Goal: Information Seeking & Learning: Check status

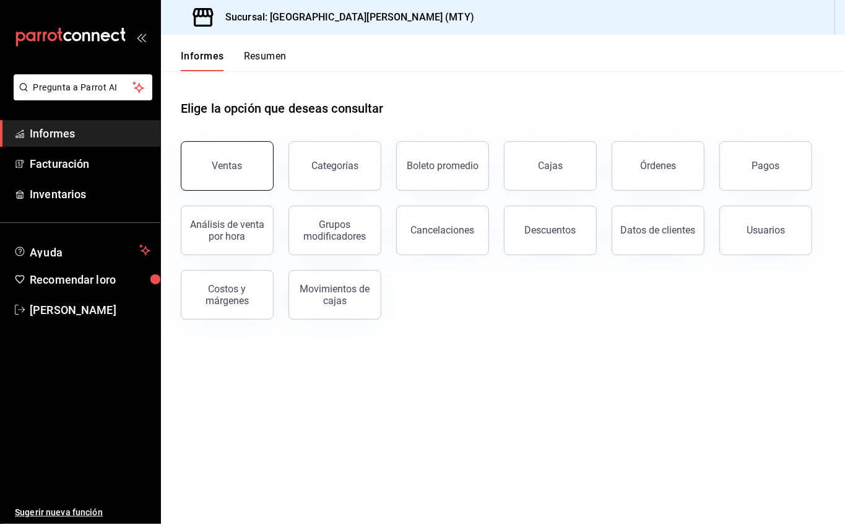
click at [214, 160] on font "Ventas" at bounding box center [227, 166] width 30 height 12
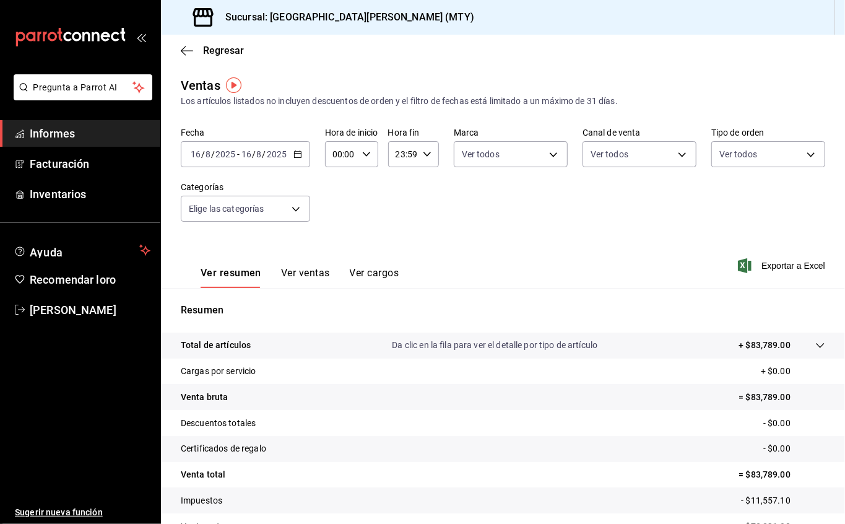
click at [295, 147] on div "[DATE] [DATE] - [DATE] [DATE]" at bounding box center [245, 154] width 129 height 26
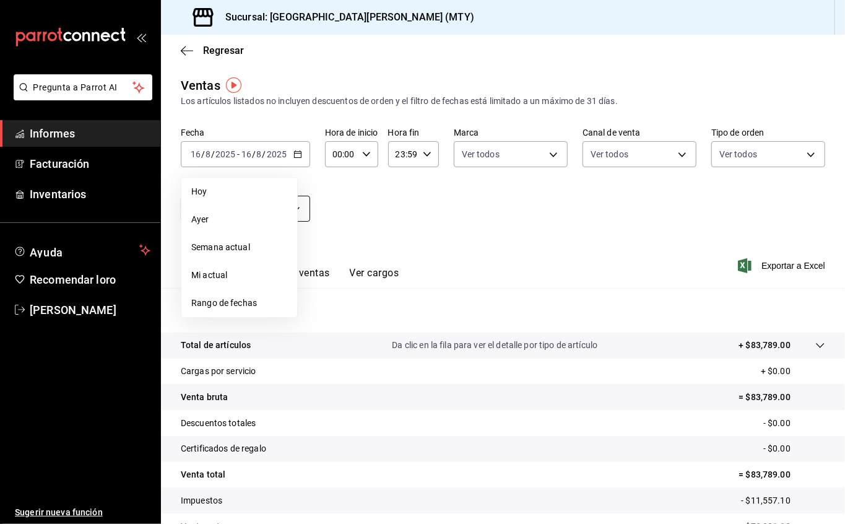
click at [260, 201] on li "Hoy" at bounding box center [239, 192] width 116 height 28
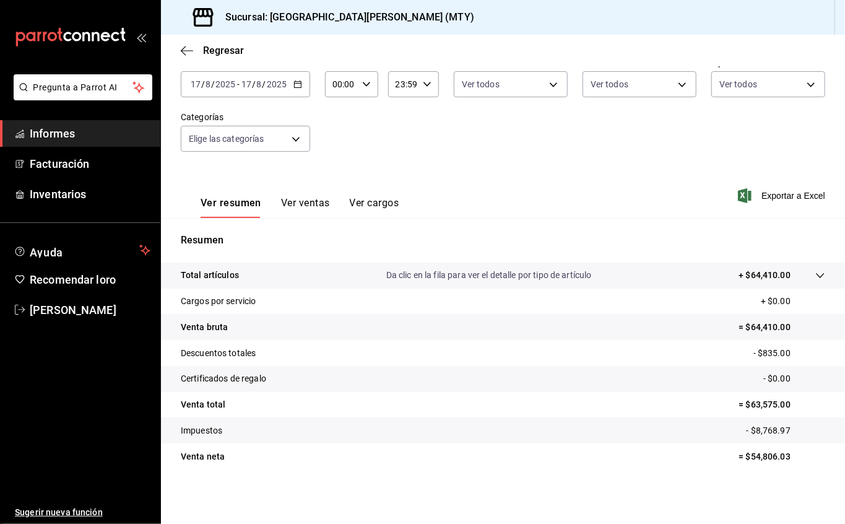
scroll to position [69, 0]
click at [186, 53] on icon "button" at bounding box center [187, 50] width 12 height 11
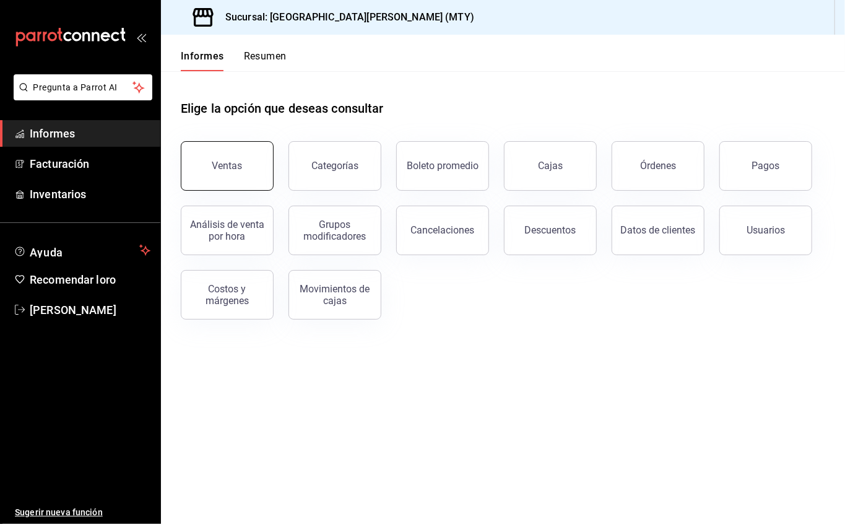
click at [231, 165] on font "Ventas" at bounding box center [227, 166] width 30 height 12
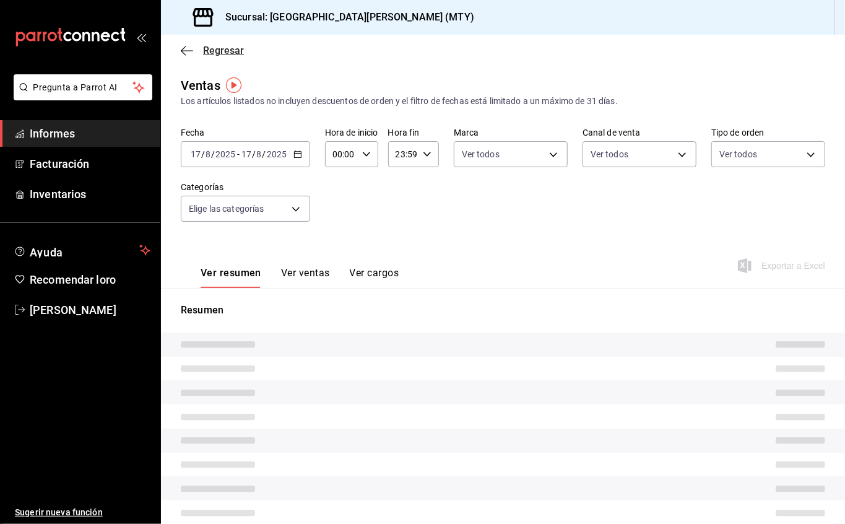
click at [184, 48] on icon "button" at bounding box center [187, 50] width 12 height 11
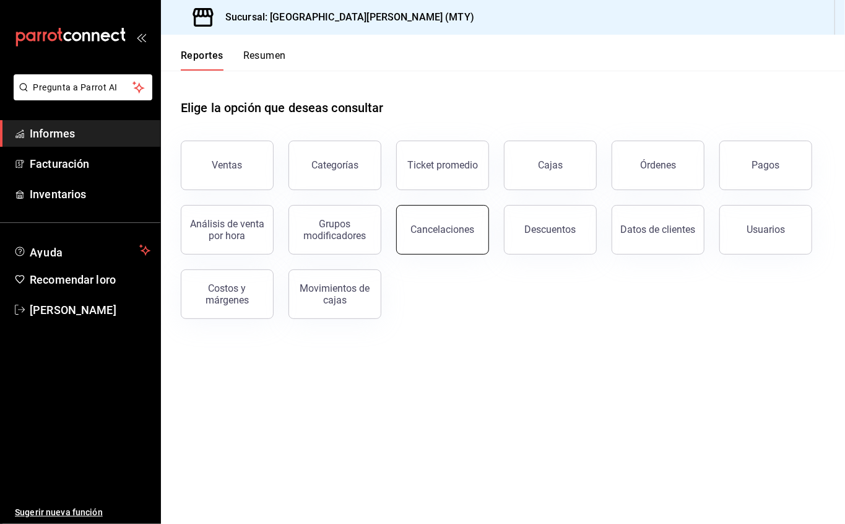
click at [471, 238] on button "Cancelaciones" at bounding box center [442, 230] width 93 height 50
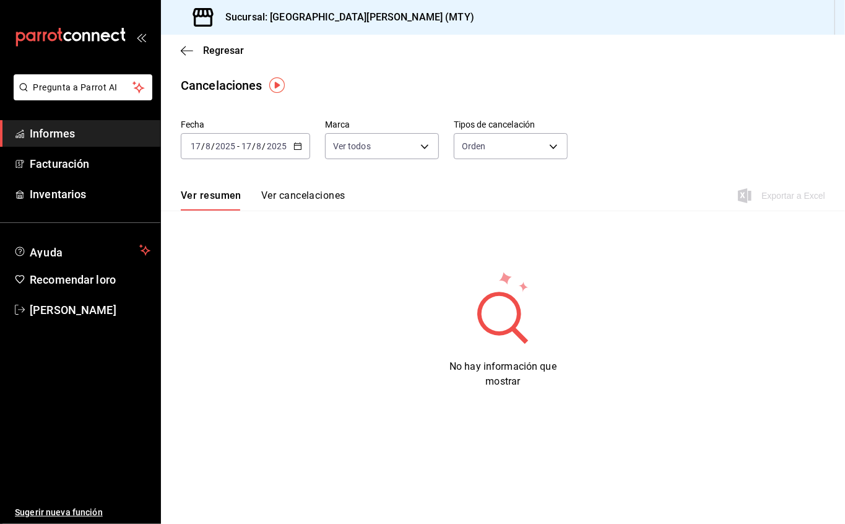
click at [303, 194] on font "Ver cancelaciones" at bounding box center [303, 195] width 84 height 12
click at [406, 149] on body "Pregunta a Parrot AI Informes Facturación Inventarios Ayuda Recomendar loro [PE…" at bounding box center [422, 262] width 845 height 524
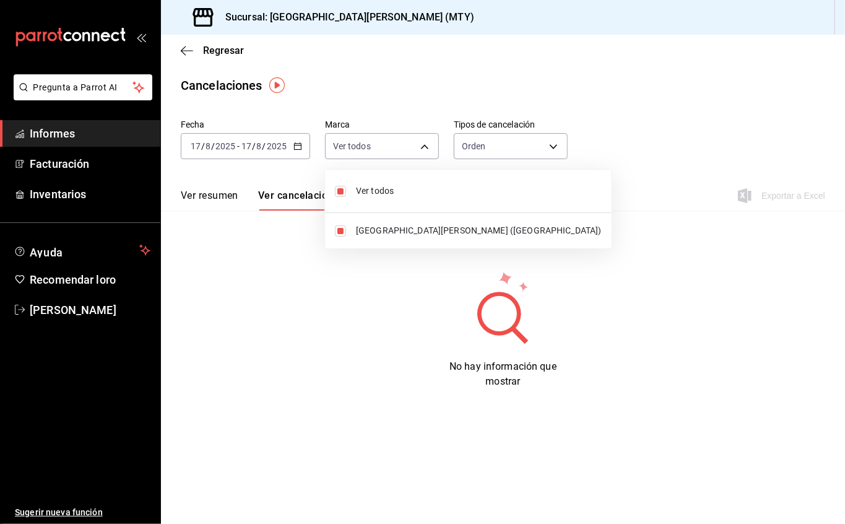
click at [399, 189] on span "Ver todos" at bounding box center [479, 190] width 246 height 13
checkbox input "false"
click at [488, 142] on div at bounding box center [422, 262] width 845 height 524
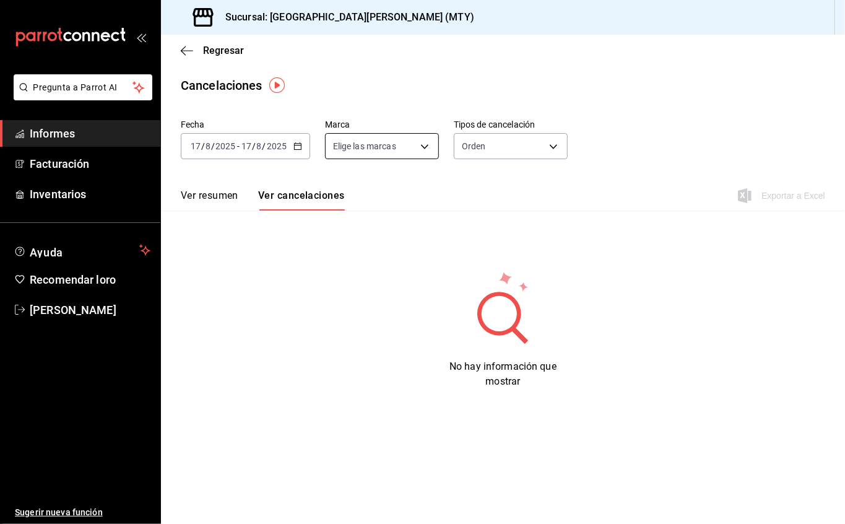
click at [430, 145] on body "Pregunta a Parrot AI Informes Facturación Inventarios Ayuda Recomendar loro [PE…" at bounding box center [422, 262] width 845 height 524
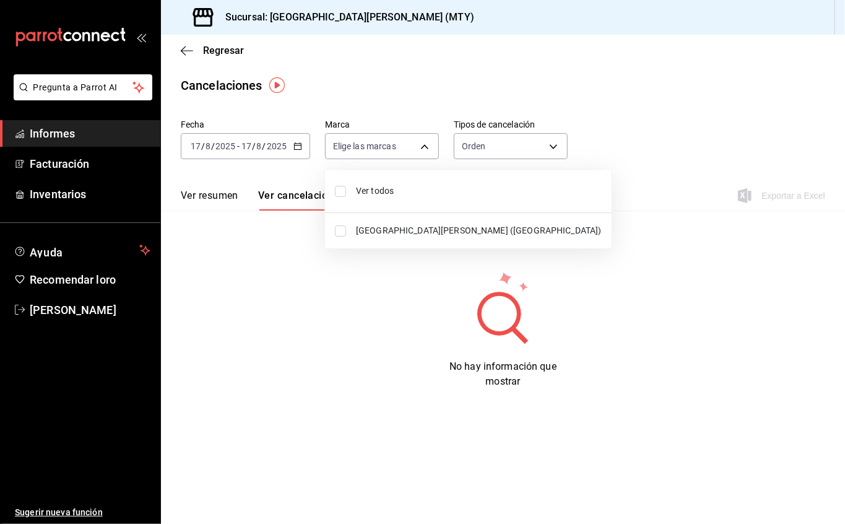
click at [338, 191] on input "checkbox" at bounding box center [340, 191] width 11 height 11
checkbox input "true"
type input "[object Object]"
checkbox input "true"
click at [558, 145] on div at bounding box center [422, 262] width 845 height 524
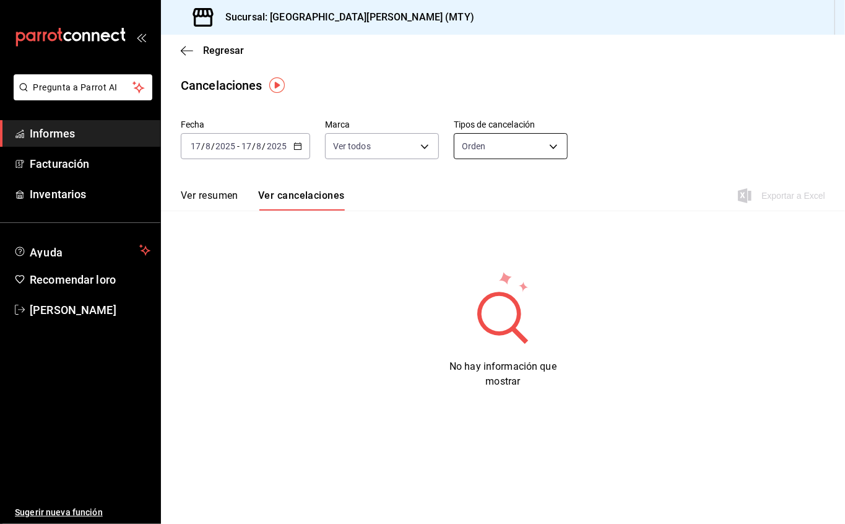
click at [552, 145] on body "Pregunta a Parrot AI Informes Facturación Inventarios Ayuda Recomendar loro [PE…" at bounding box center [422, 262] width 845 height 524
click at [484, 201] on font "Artículo" at bounding box center [479, 206] width 30 height 10
type input "ORDER_ITEM"
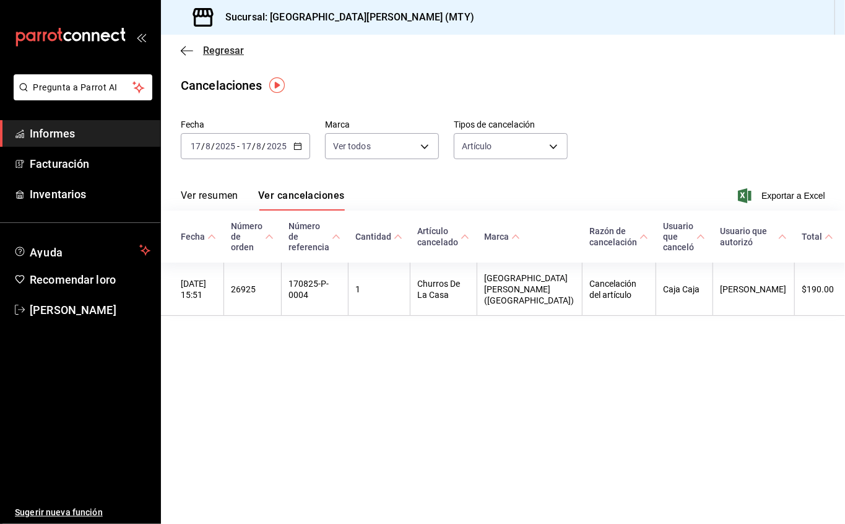
click at [208, 48] on font "Regresar" at bounding box center [223, 51] width 41 height 12
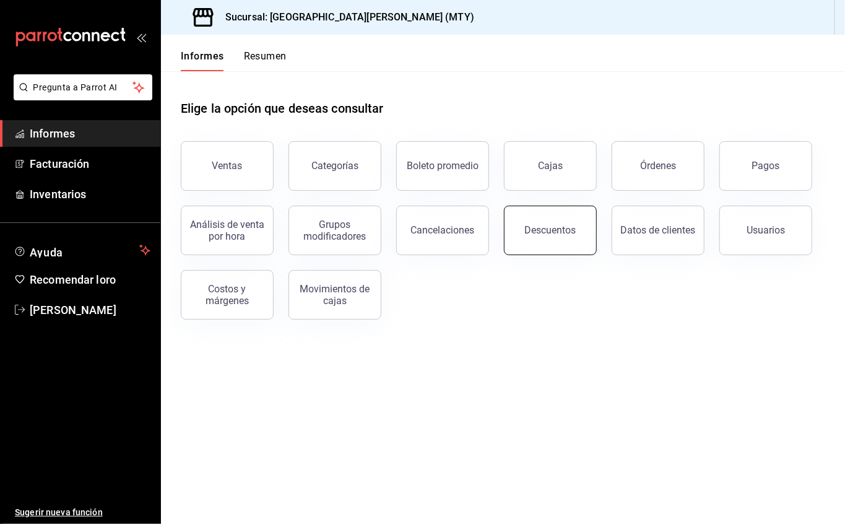
click at [545, 233] on font "Descuentos" at bounding box center [550, 230] width 51 height 12
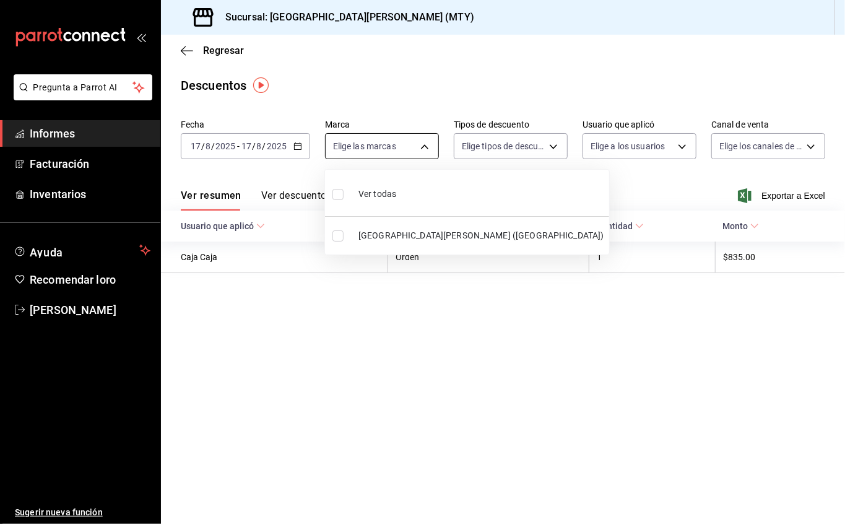
click at [420, 145] on body "Pregunta a Parrot AI Informes Facturación Inventarios Ayuda Recomendar loro [PE…" at bounding box center [422, 262] width 845 height 524
click at [399, 192] on li "Ver todos" at bounding box center [467, 193] width 284 height 37
type input "993182a7-2c84-4ec8-9ef4-4438dae30c02"
checkbox input "true"
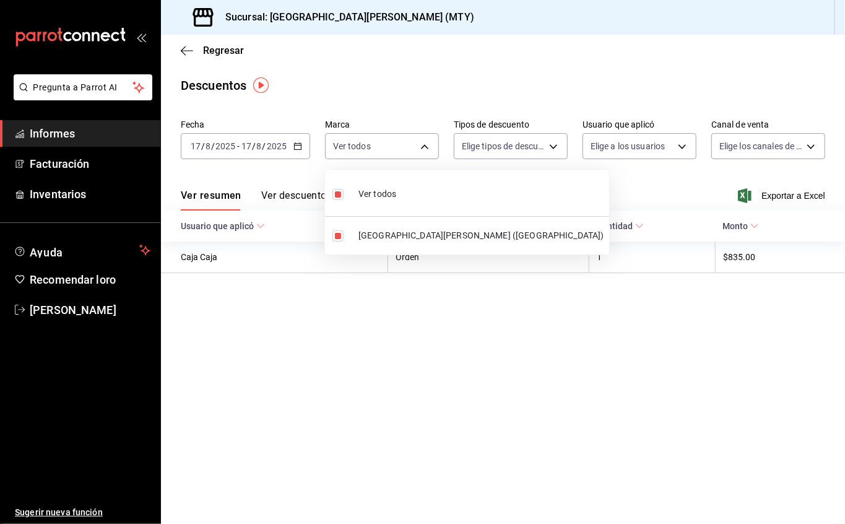
click at [569, 141] on div at bounding box center [422, 262] width 845 height 524
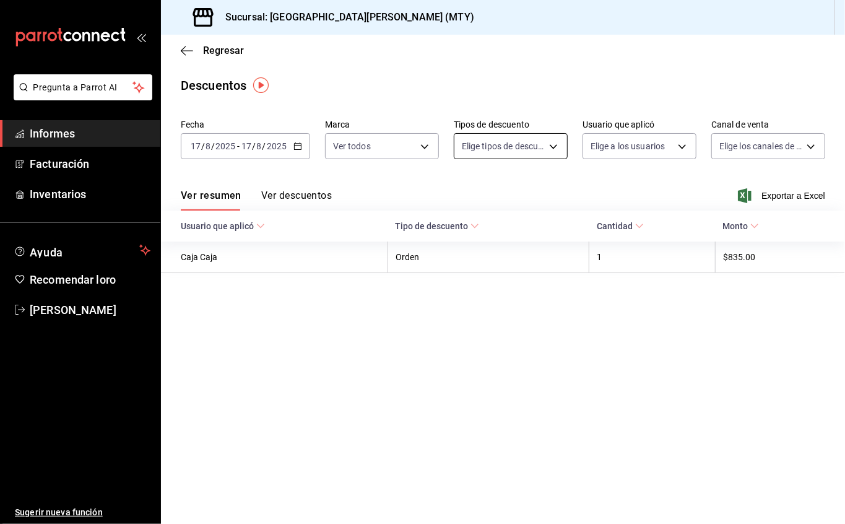
click at [546, 147] on body "Pregunta a Parrot AI Informes Facturación Inventarios Ayuda Recomendar loro [PE…" at bounding box center [422, 262] width 845 height 524
click at [504, 204] on li "Artículo" at bounding box center [515, 212] width 122 height 25
type input "ORDER_ITEM"
checkbox input "true"
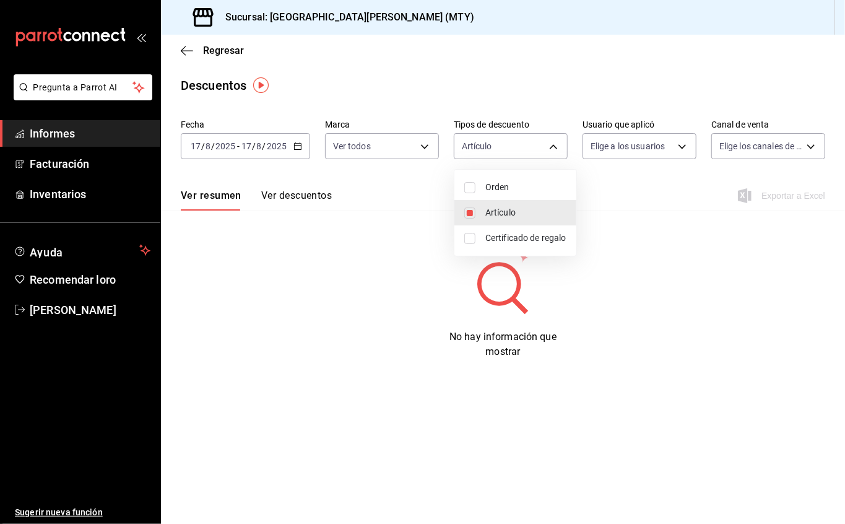
click at [617, 150] on div at bounding box center [422, 262] width 845 height 524
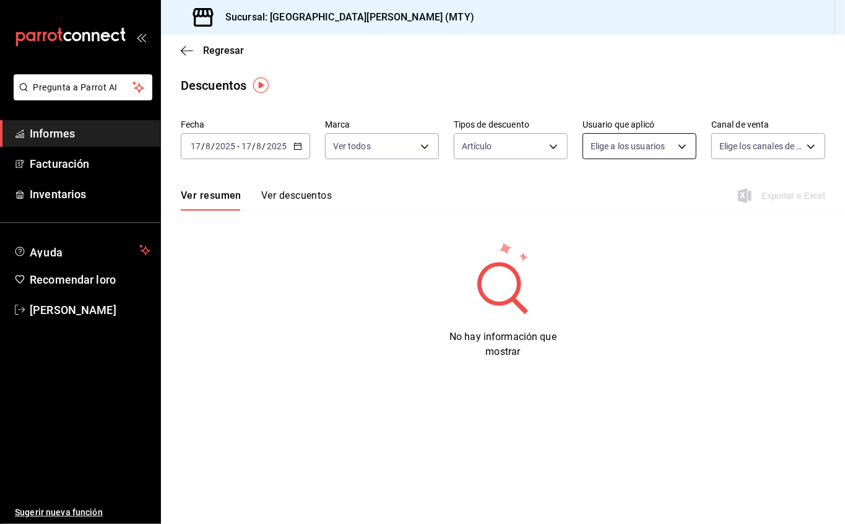
click at [627, 144] on body "Pregunta a Parrot AI Informes Facturación Inventarios Ayuda Recomendar loro [PE…" at bounding box center [422, 262] width 845 height 524
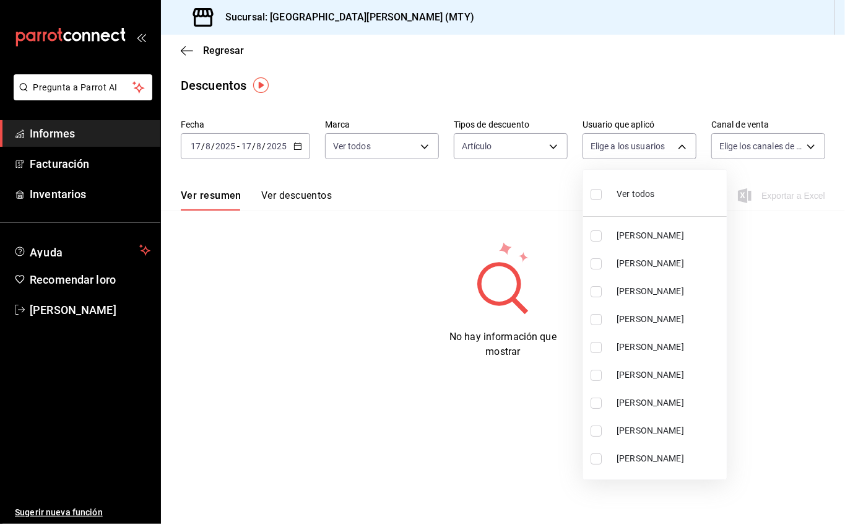
drag, startPoint x: 627, startPoint y: 144, endPoint x: 644, endPoint y: 191, distance: 49.3
click at [644, 191] on font "Ver todos" at bounding box center [636, 194] width 38 height 10
type input "40021348-4333-4fa6-8536-a711b381f5fb,72ab75f8-9eef-4a0b-a99a-9908cc246cd9,98308…"
checkbox input "true"
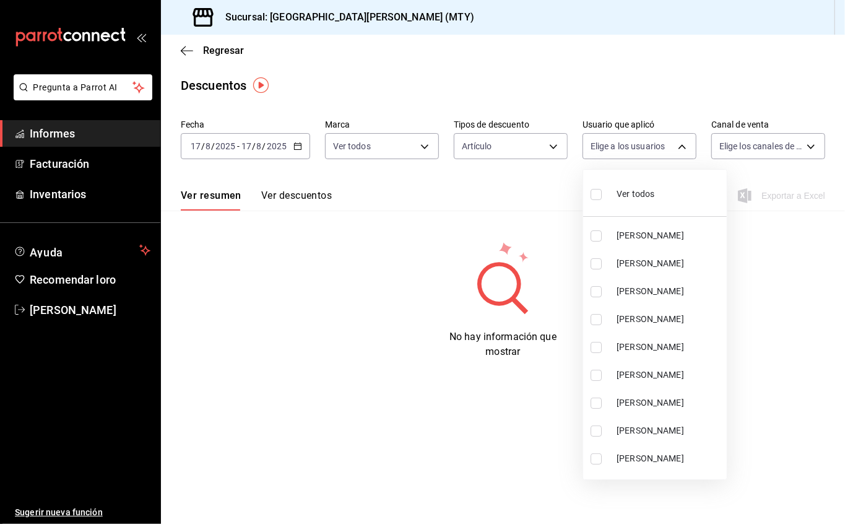
checkbox input "true"
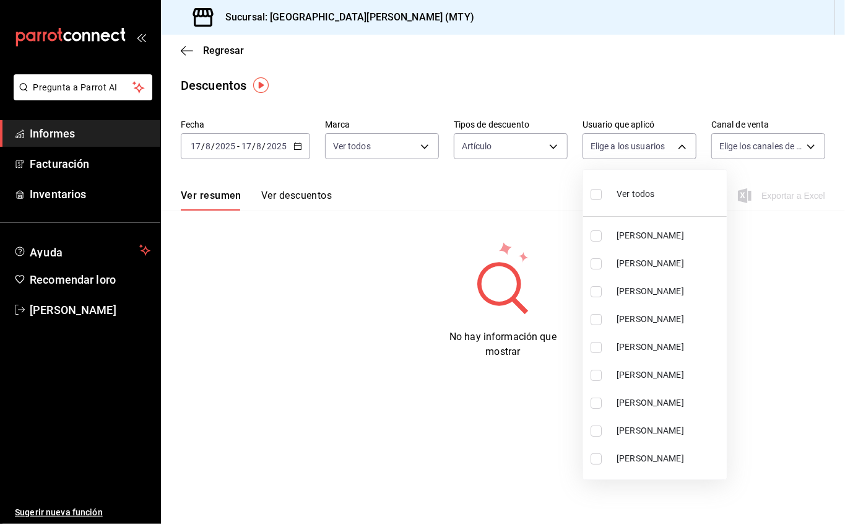
checkbox input "true"
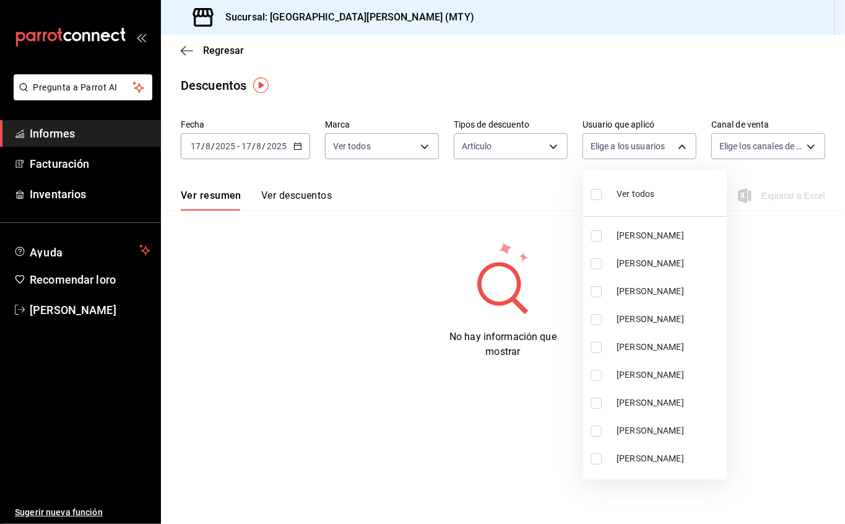
checkbox input "true"
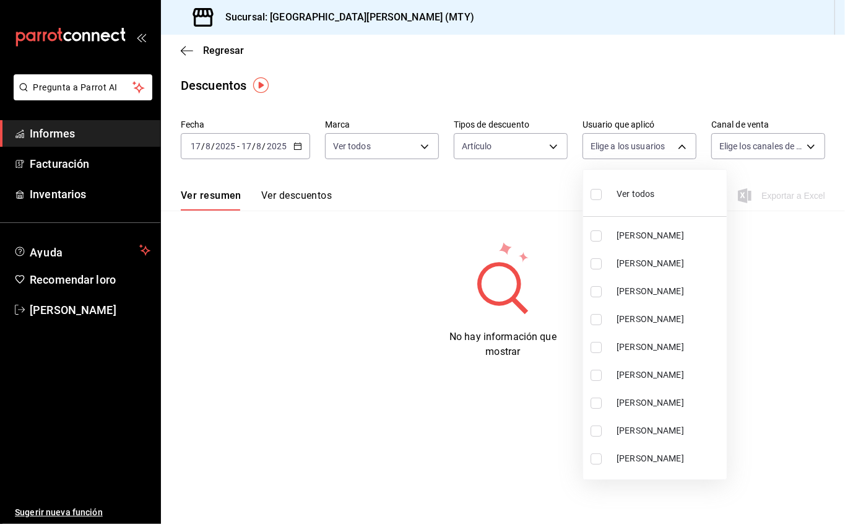
checkbox input "true"
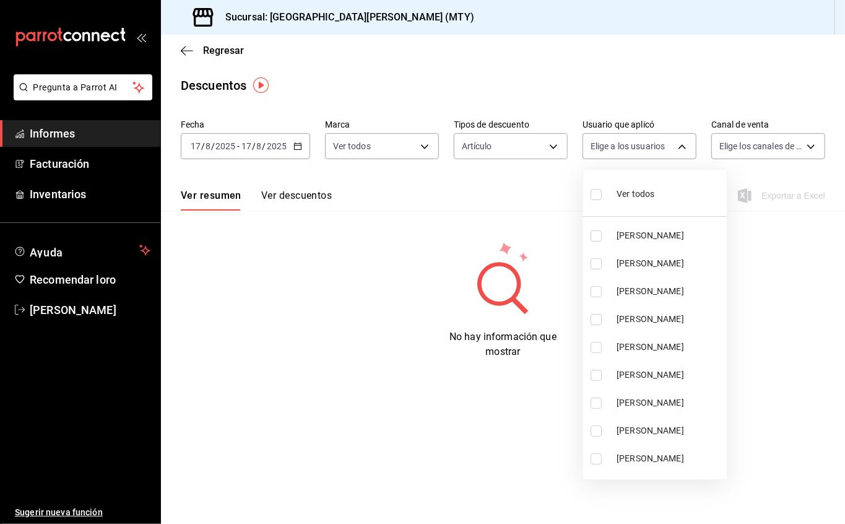
checkbox input "true"
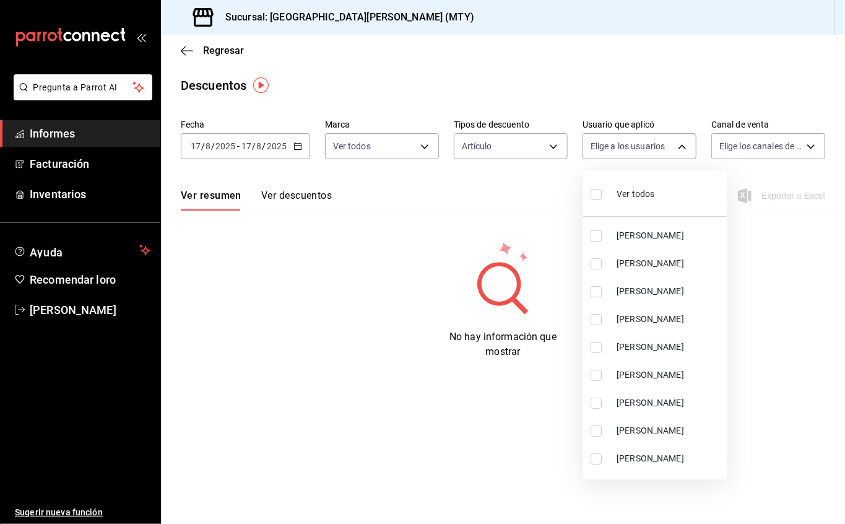
checkbox input "true"
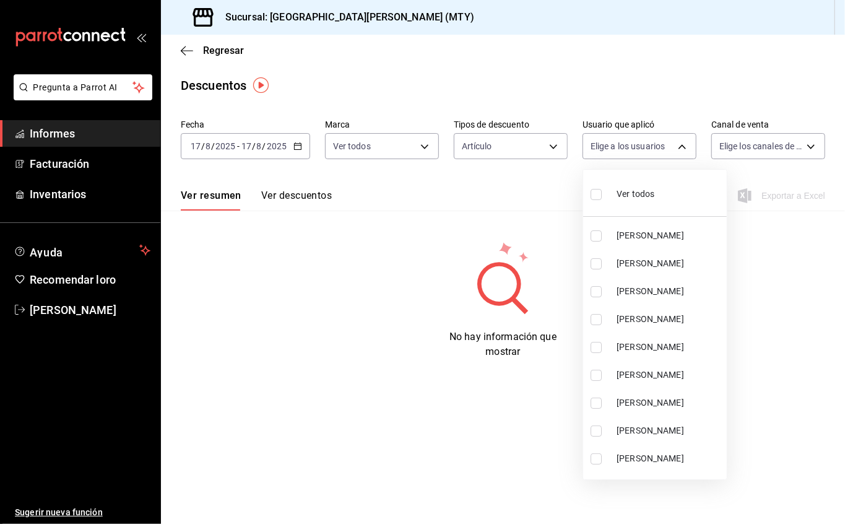
checkbox input "true"
click at [766, 147] on div at bounding box center [422, 262] width 845 height 524
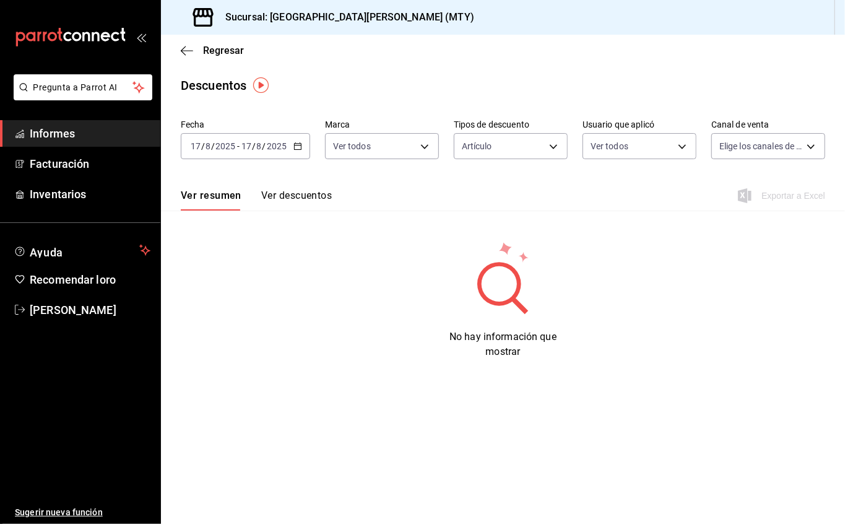
click at [766, 147] on body "Pregunta a Parrot AI Informes Facturación Inventarios Ayuda Recomendar loro [PE…" at bounding box center [422, 262] width 845 height 524
click at [753, 186] on div "Ver todos" at bounding box center [751, 193] width 64 height 27
type input "PARROT,UBER_EATS,RAPPI,DIDI_FOOD,ONLINE"
checkbox input "true"
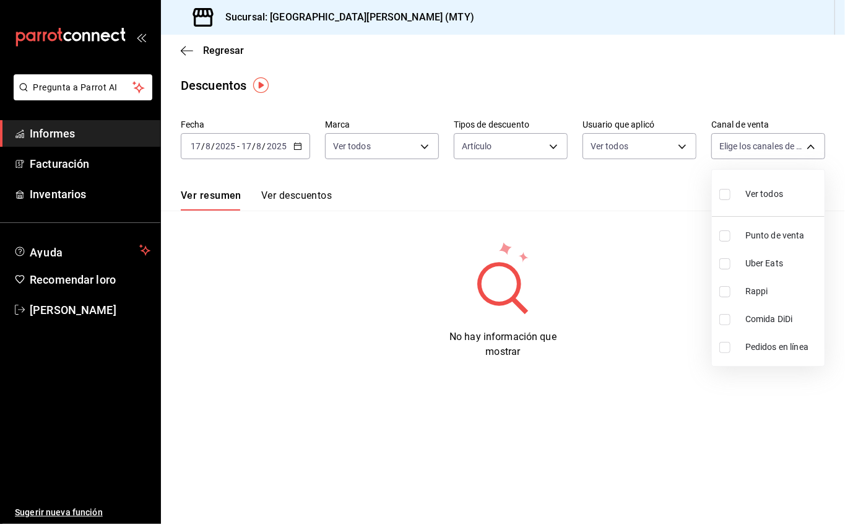
checkbox input "true"
click at [322, 193] on div at bounding box center [422, 262] width 845 height 524
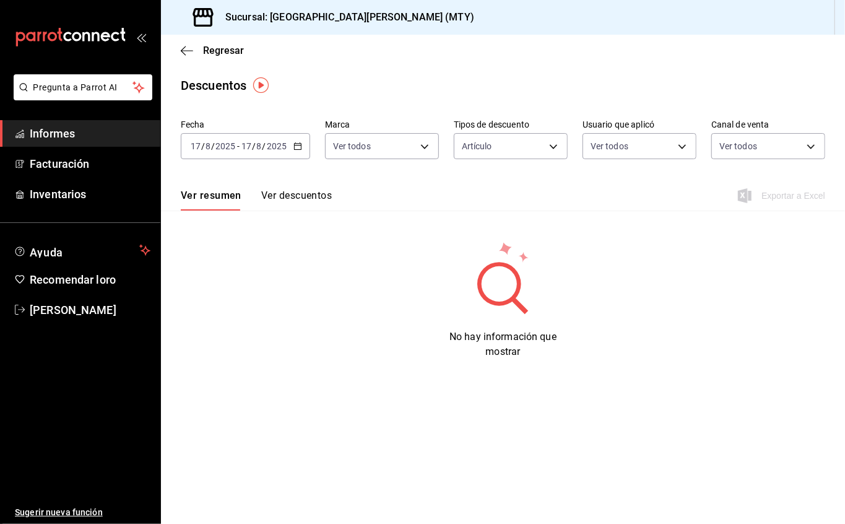
click at [315, 203] on button "Ver descuentos" at bounding box center [296, 200] width 71 height 22
click at [419, 142] on body "Pregunta a Parrot AI Informes Facturación Inventarios Ayuda Recomendar loro [PE…" at bounding box center [422, 262] width 845 height 524
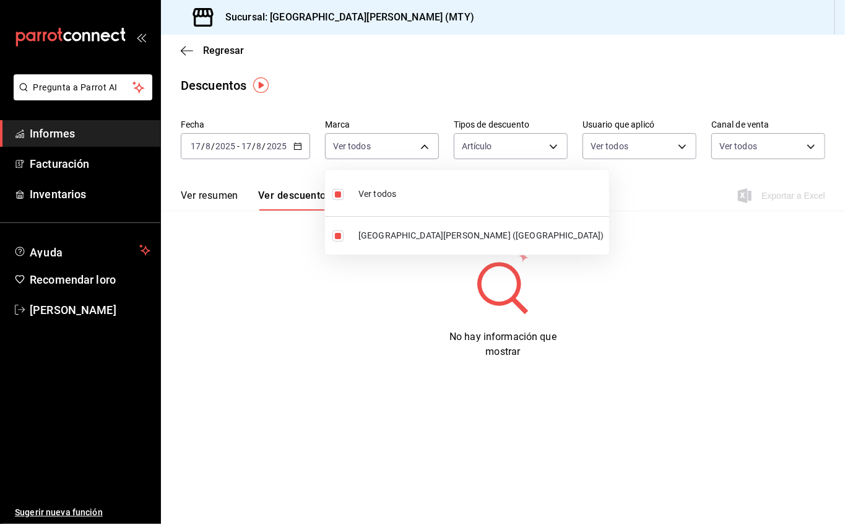
click at [516, 147] on div at bounding box center [422, 262] width 845 height 524
click at [516, 145] on div at bounding box center [422, 262] width 845 height 524
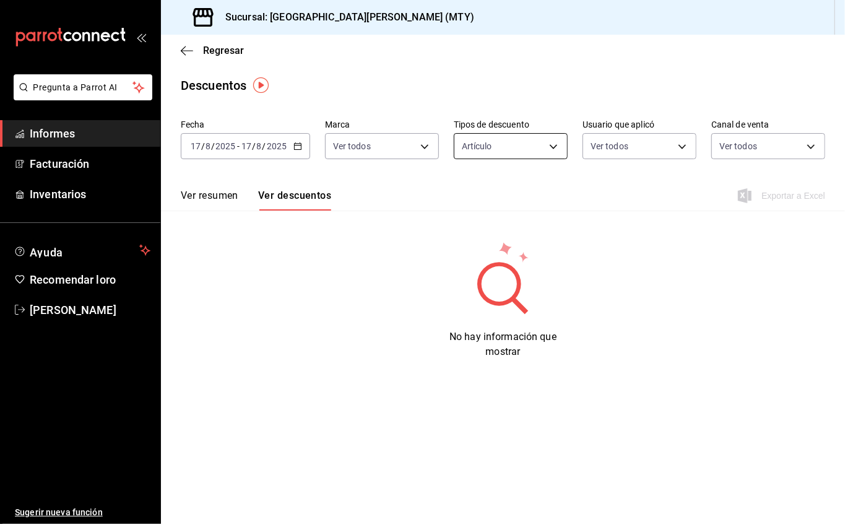
click at [522, 144] on body "Pregunta a Parrot AI Informes Facturación Inventarios Ayuda Recomendar loro [PE…" at bounding box center [422, 262] width 845 height 524
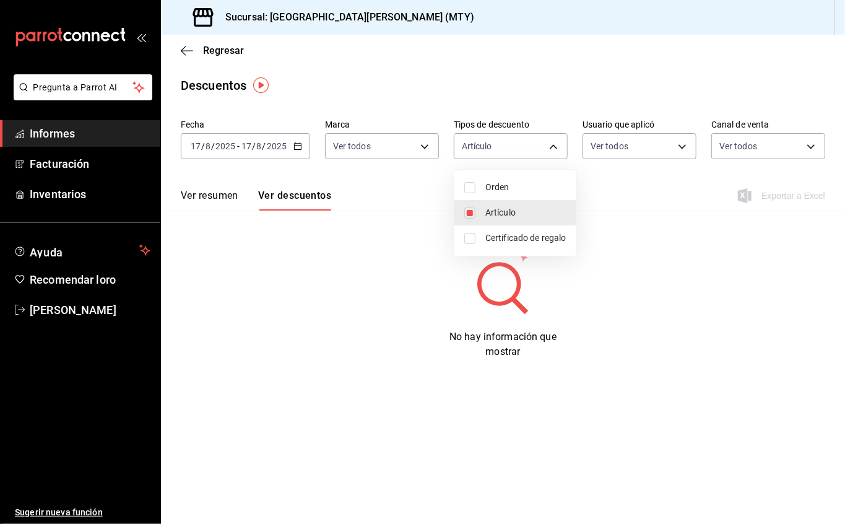
click at [526, 188] on span "Orden" at bounding box center [525, 187] width 81 height 13
type input "ORDER_ITEM,ORDER"
checkbox input "true"
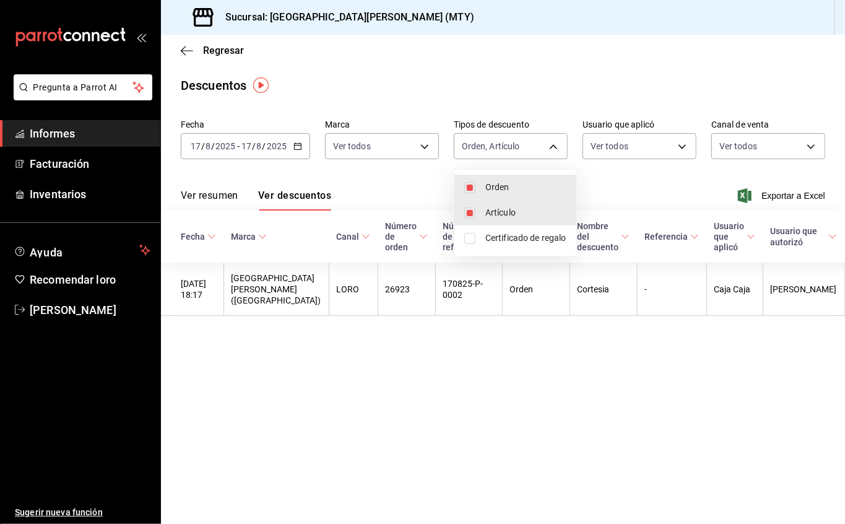
click at [647, 149] on div at bounding box center [422, 262] width 845 height 524
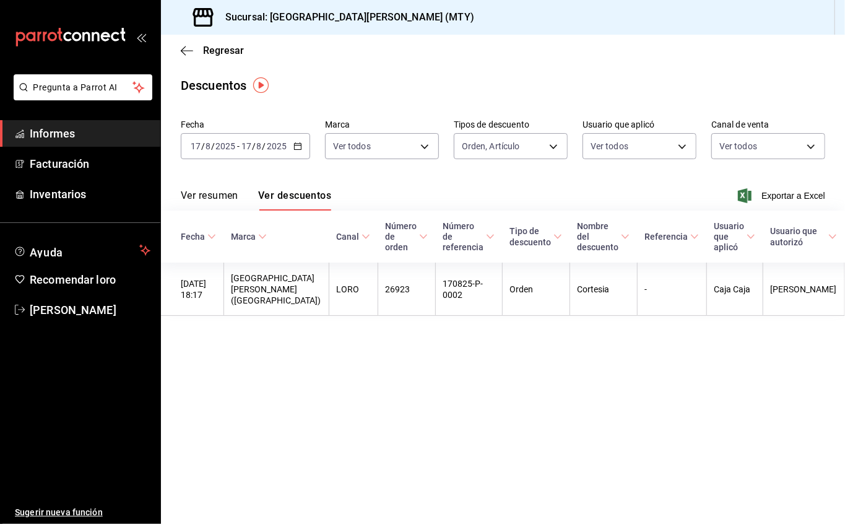
click at [647, 149] on body "Pregunta a Parrot AI Informes Facturación Inventarios Ayuda Recomendar loro [PE…" at bounding box center [422, 262] width 845 height 524
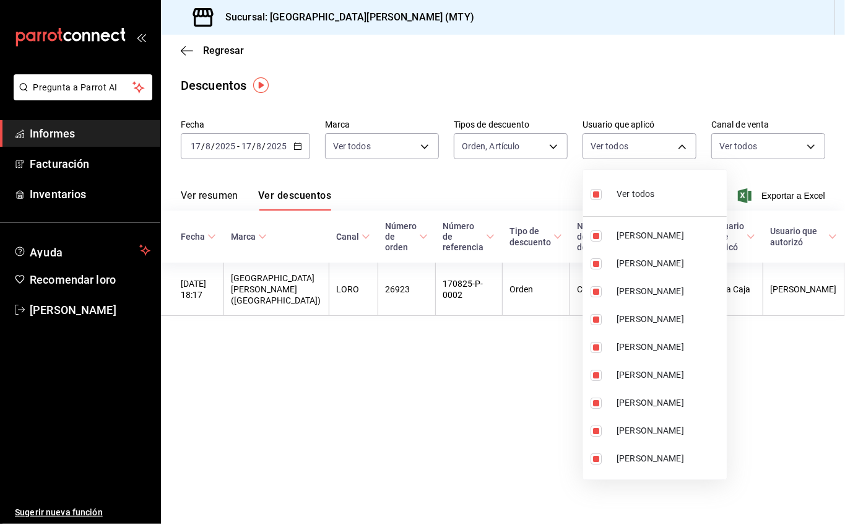
click at [746, 142] on div at bounding box center [422, 262] width 845 height 524
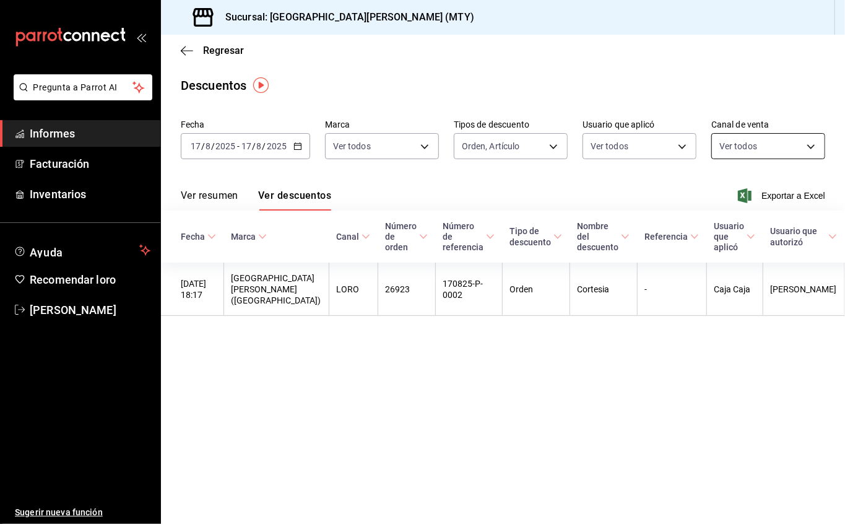
click at [743, 139] on body "Pregunta a Parrot AI Informes Facturación Inventarios Ayuda Recomendar loro [PE…" at bounding box center [422, 262] width 845 height 524
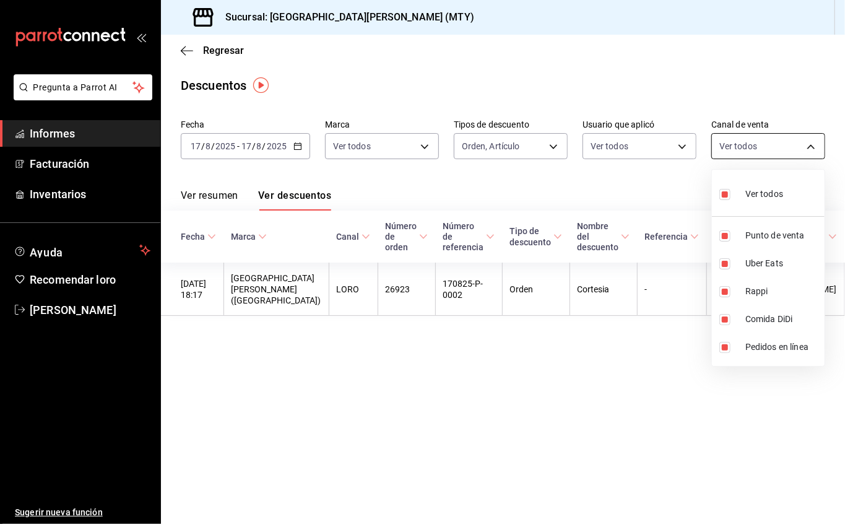
click at [743, 139] on div at bounding box center [422, 262] width 845 height 524
